Goal: Transaction & Acquisition: Purchase product/service

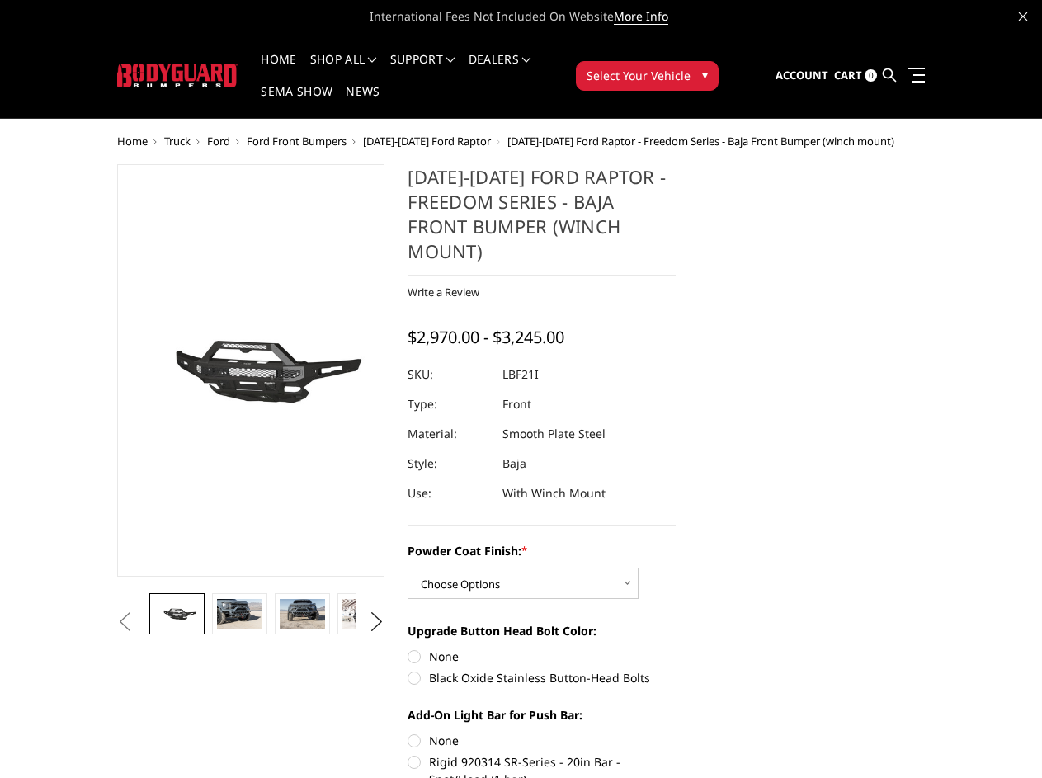
click at [521, 419] on dd "Smooth Plate Steel" at bounding box center [554, 434] width 103 height 30
click at [445, 59] on li "Support FAQ Install Instructions Shipping Warranty Terms & Conditions Cancellat…" at bounding box center [423, 70] width 78 height 32
click at [444, 69] on li "Support FAQ Install Instructions Shipping Warranty Terms & Conditions Cancellat…" at bounding box center [423, 70] width 78 height 32
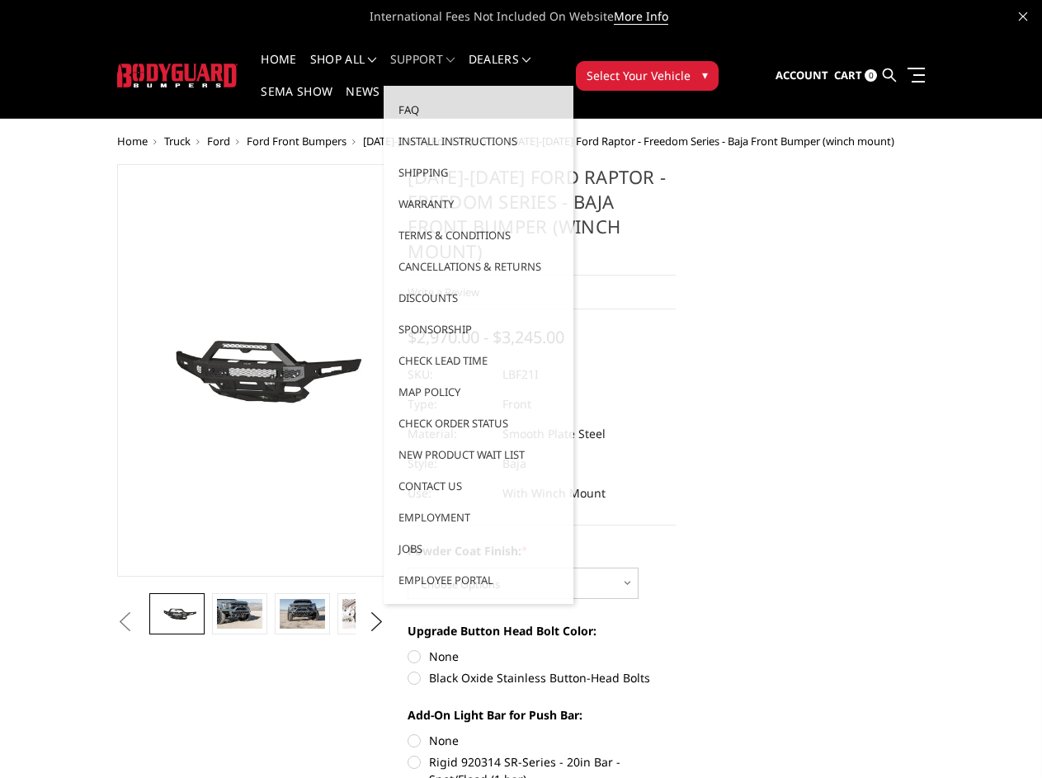
click at [691, 67] on span "Select Your Vehicle" at bounding box center [639, 75] width 104 height 17
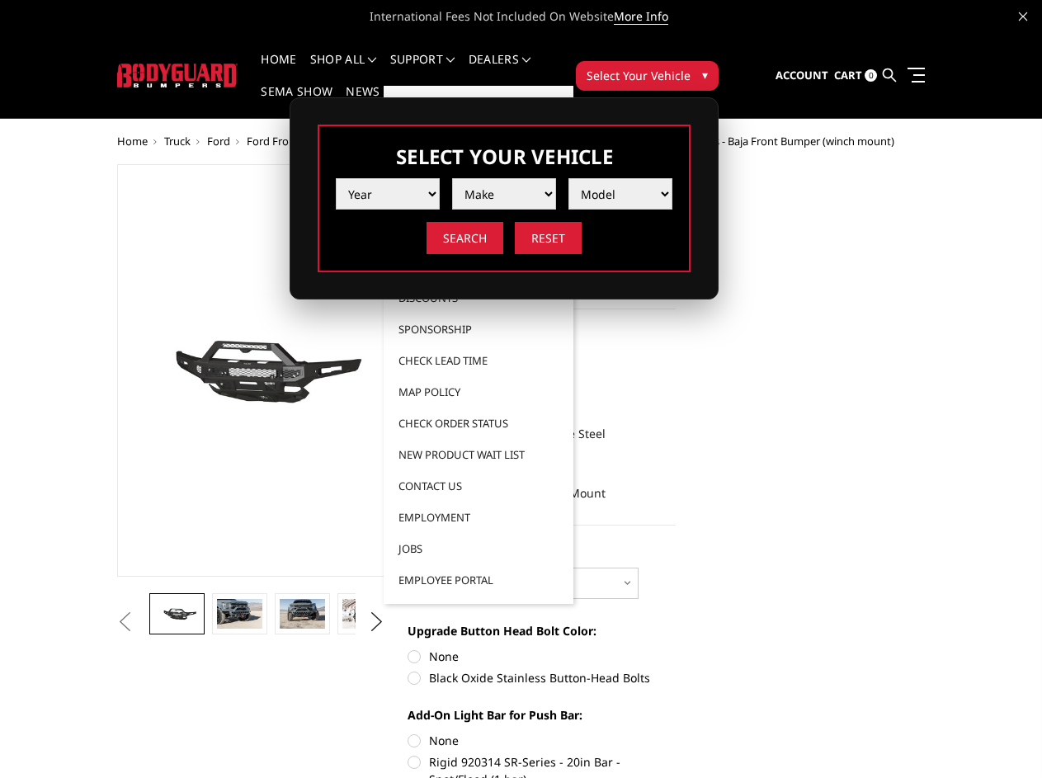
click at [691, 67] on span "Select Your Vehicle" at bounding box center [639, 75] width 104 height 17
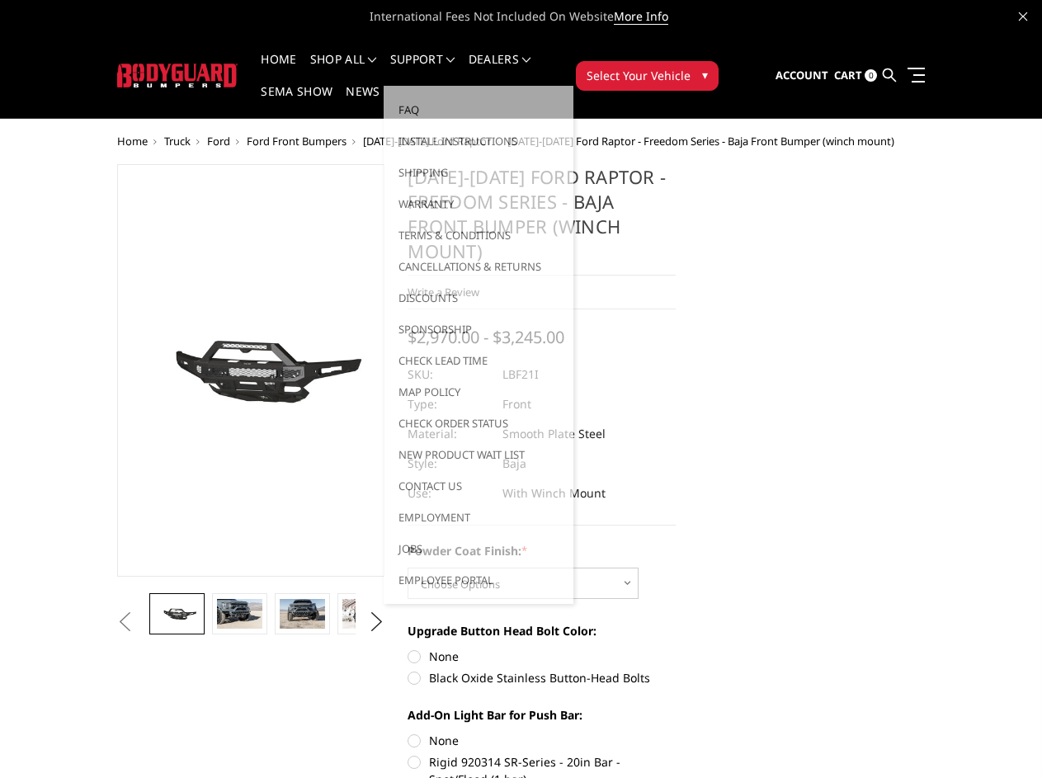
click at [396, 455] on section "[DATE]-[DATE] Ford Raptor - Freedom Series - Baja Front Bumper (winch mount) Wr…" at bounding box center [541, 618] width 291 height 909
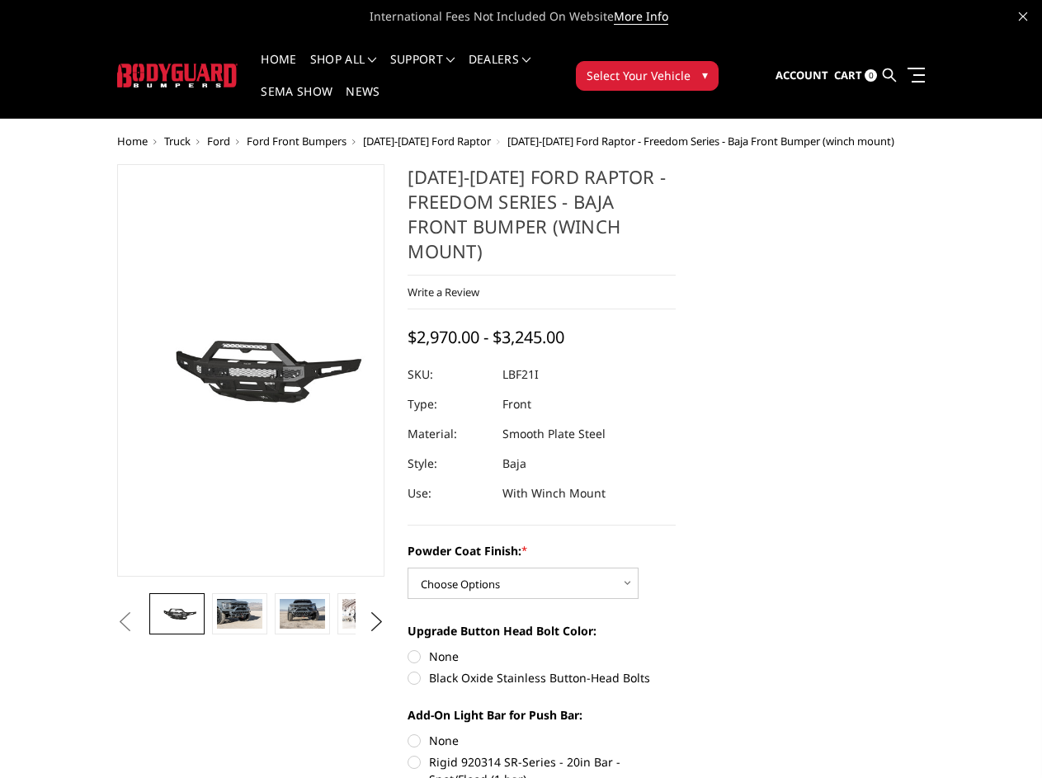
click at [113, 635] on button "Previous" at bounding box center [125, 622] width 25 height 25
click at [371, 635] on button "Next" at bounding box center [376, 622] width 25 height 25
